Goal: Find specific page/section: Find specific page/section

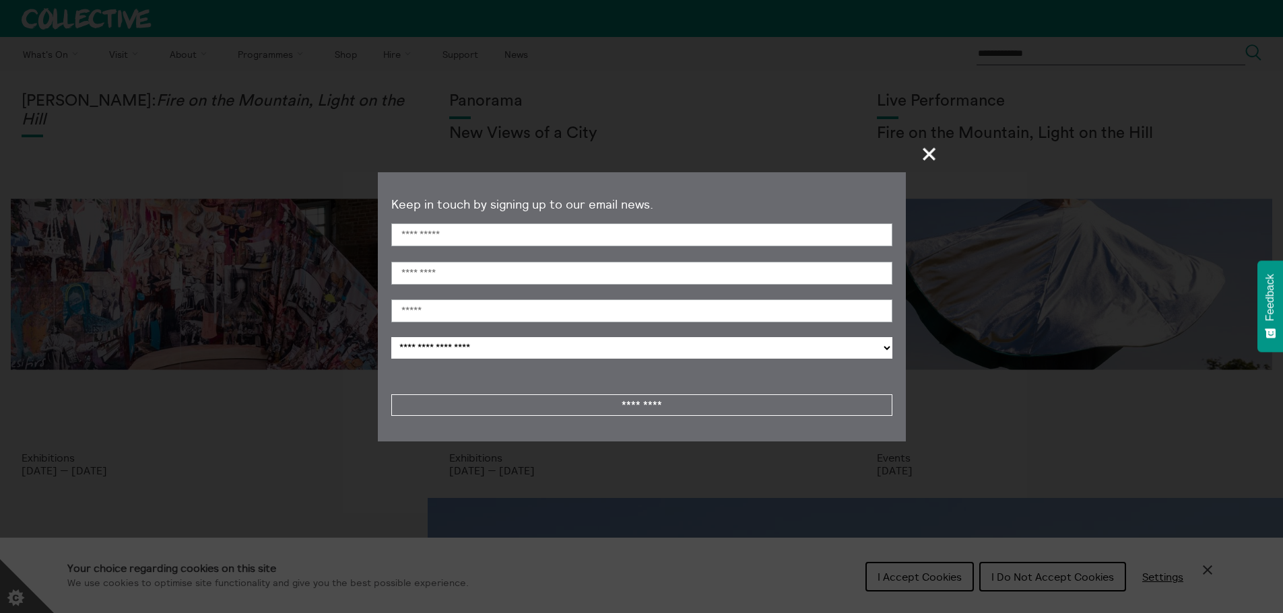
click at [928, 154] on span "+" at bounding box center [930, 154] width 40 height 40
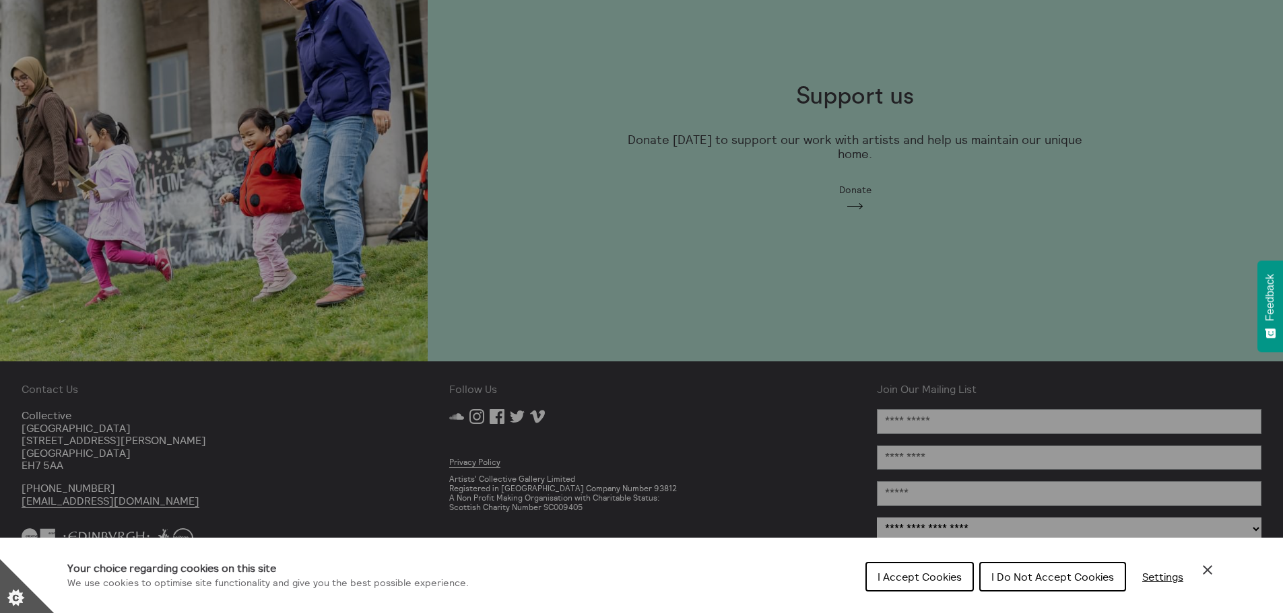
scroll to position [1858, 0]
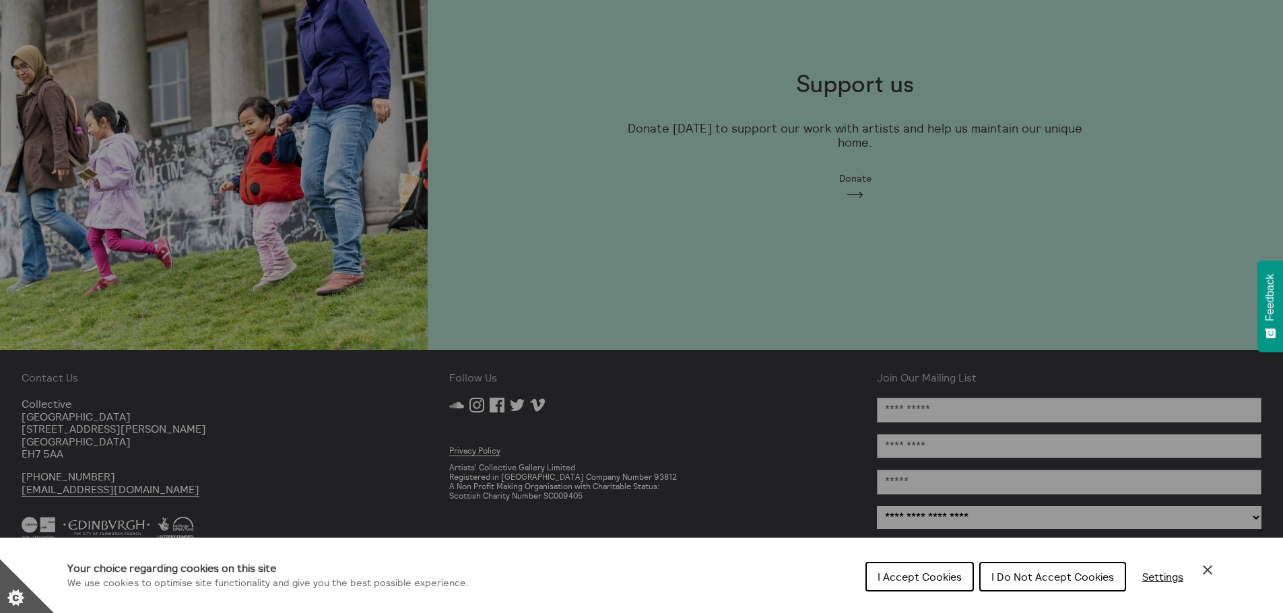
click at [1044, 581] on span "I Do Not Accept Cookies" at bounding box center [1052, 576] width 123 height 13
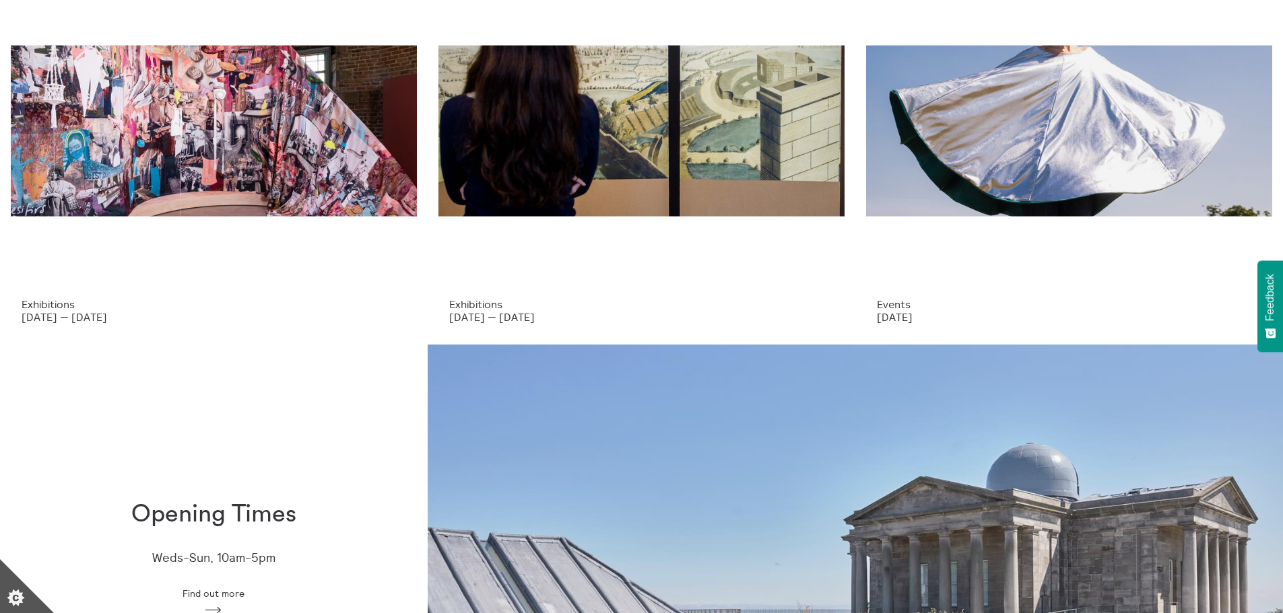
scroll to position [0, 0]
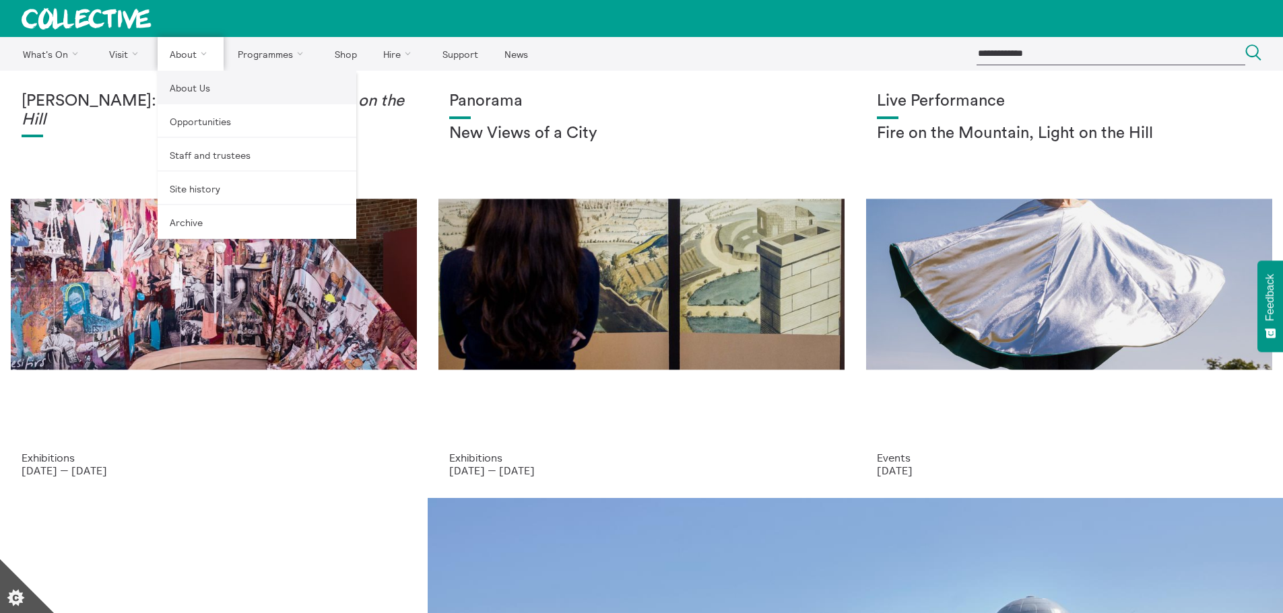
click at [207, 89] on link "About Us" at bounding box center [257, 88] width 199 height 34
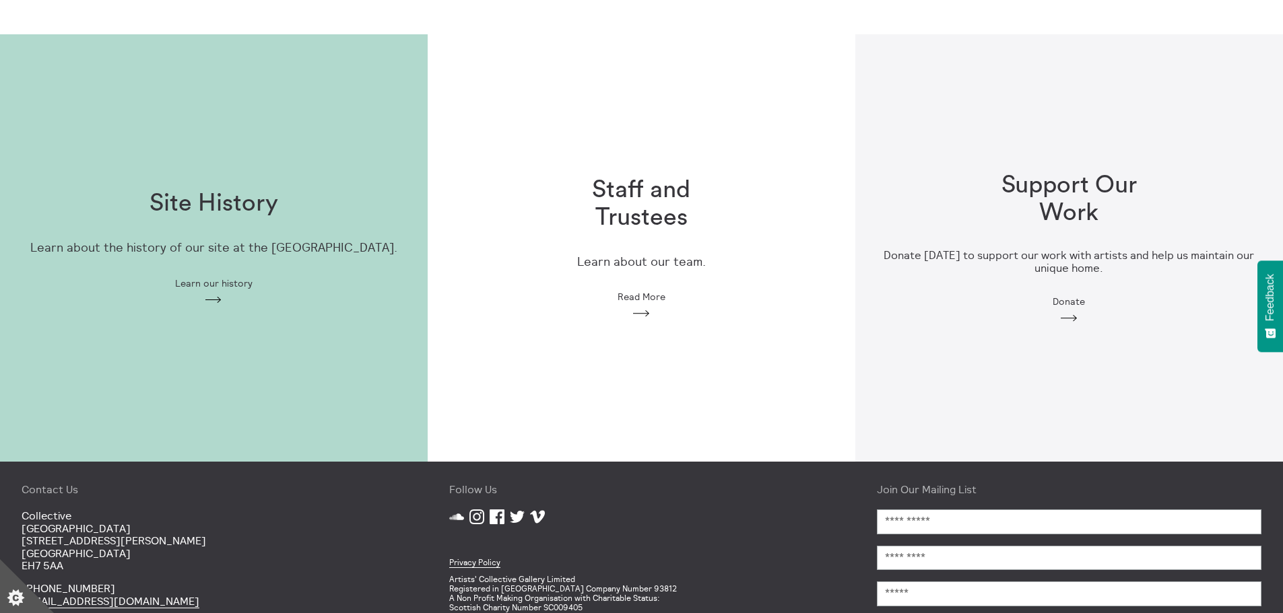
scroll to position [337, 0]
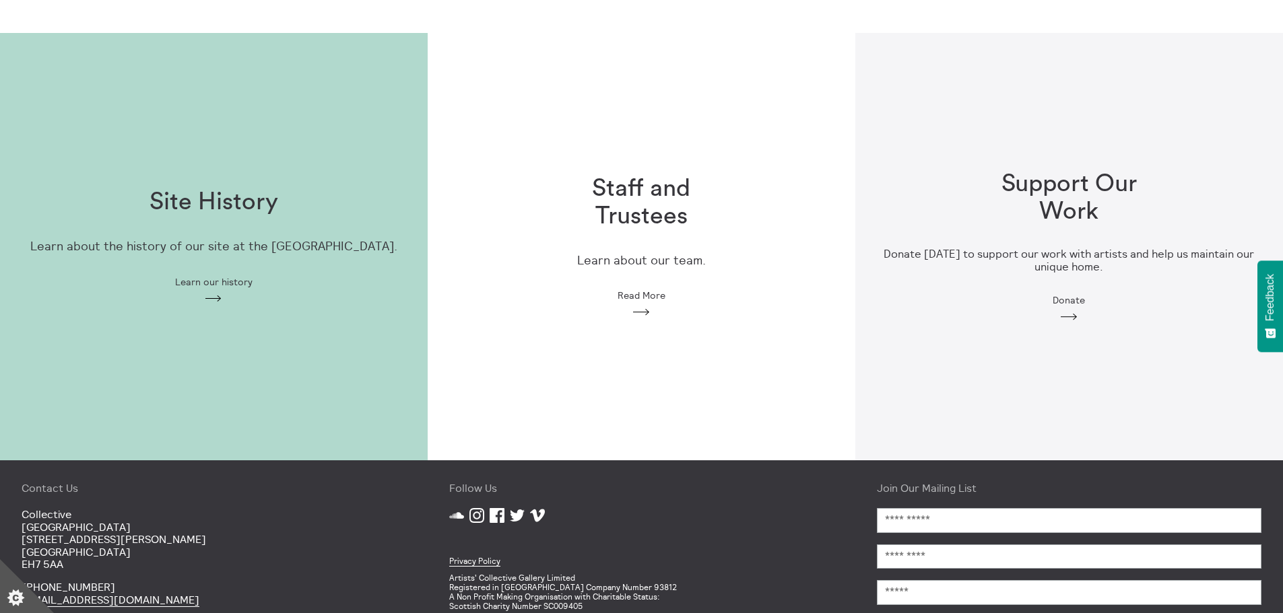
click at [650, 305] on div "Staff and Trustees Learn about our team. Read More Arrow" at bounding box center [642, 247] width 428 height 186
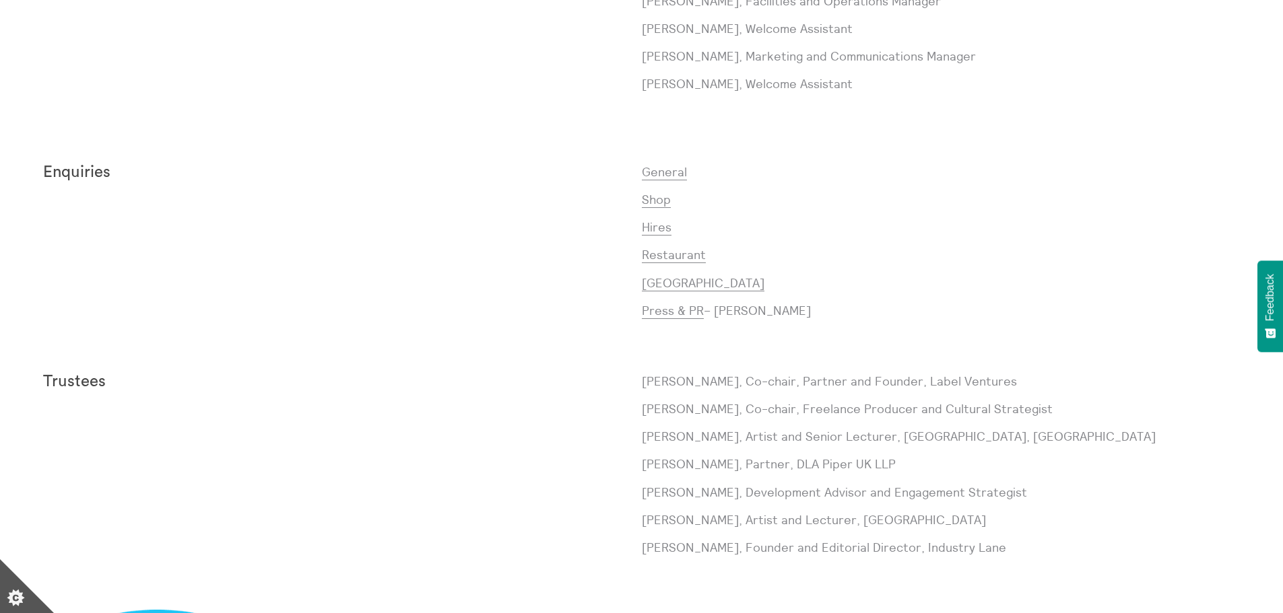
scroll to position [1279, 0]
